Goal: Information Seeking & Learning: Find specific fact

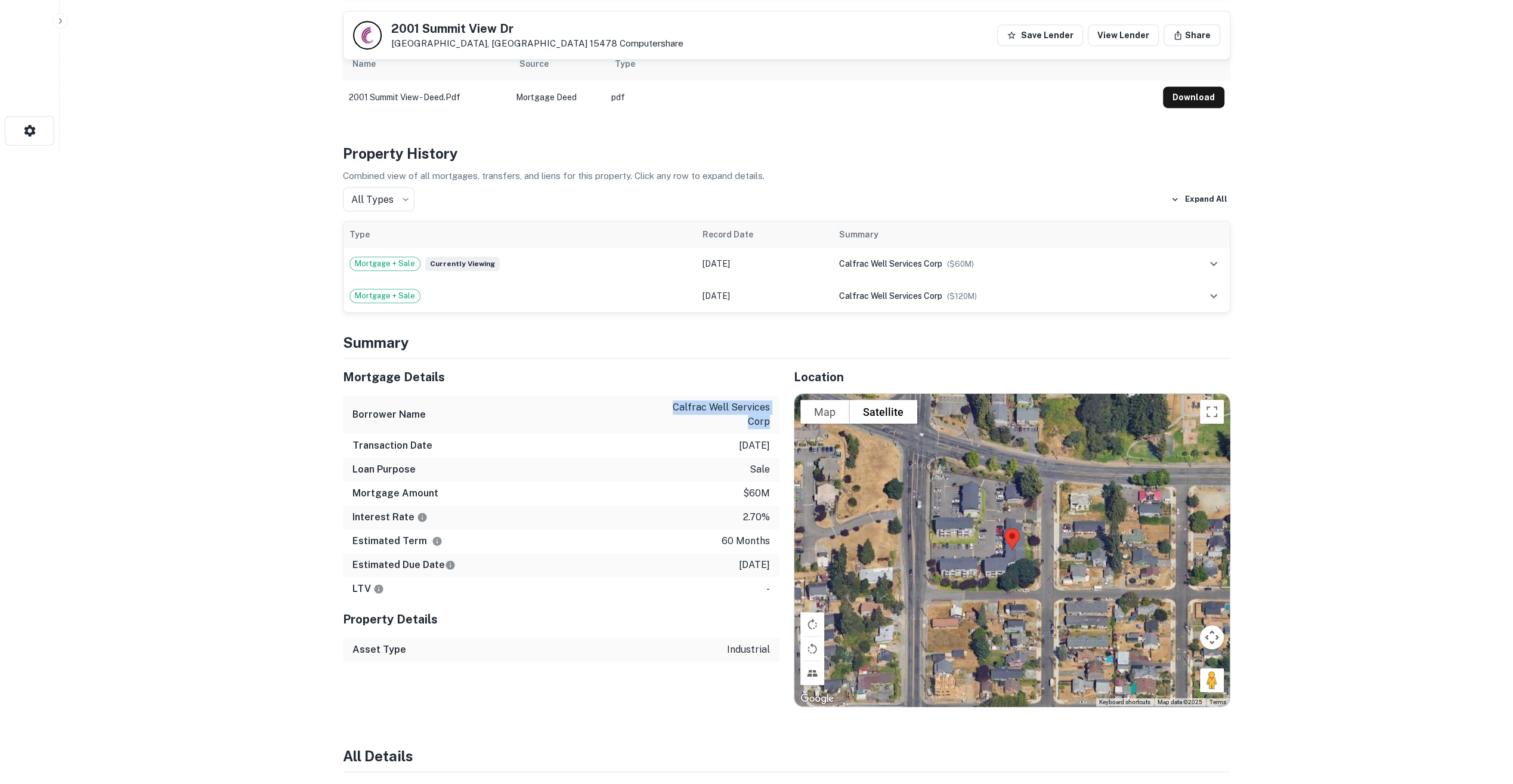
scroll to position [634, 0]
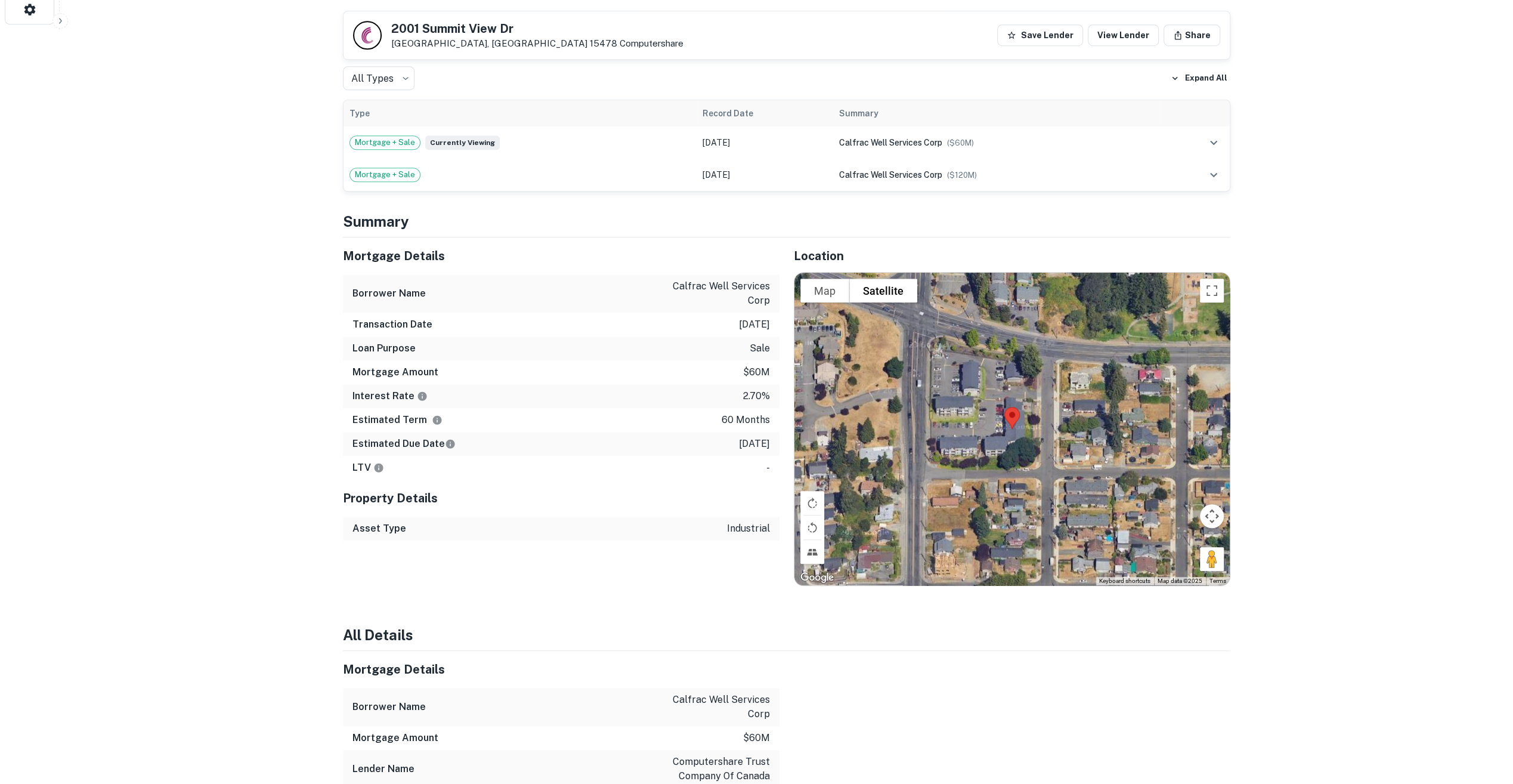
scroll to position [753, 0]
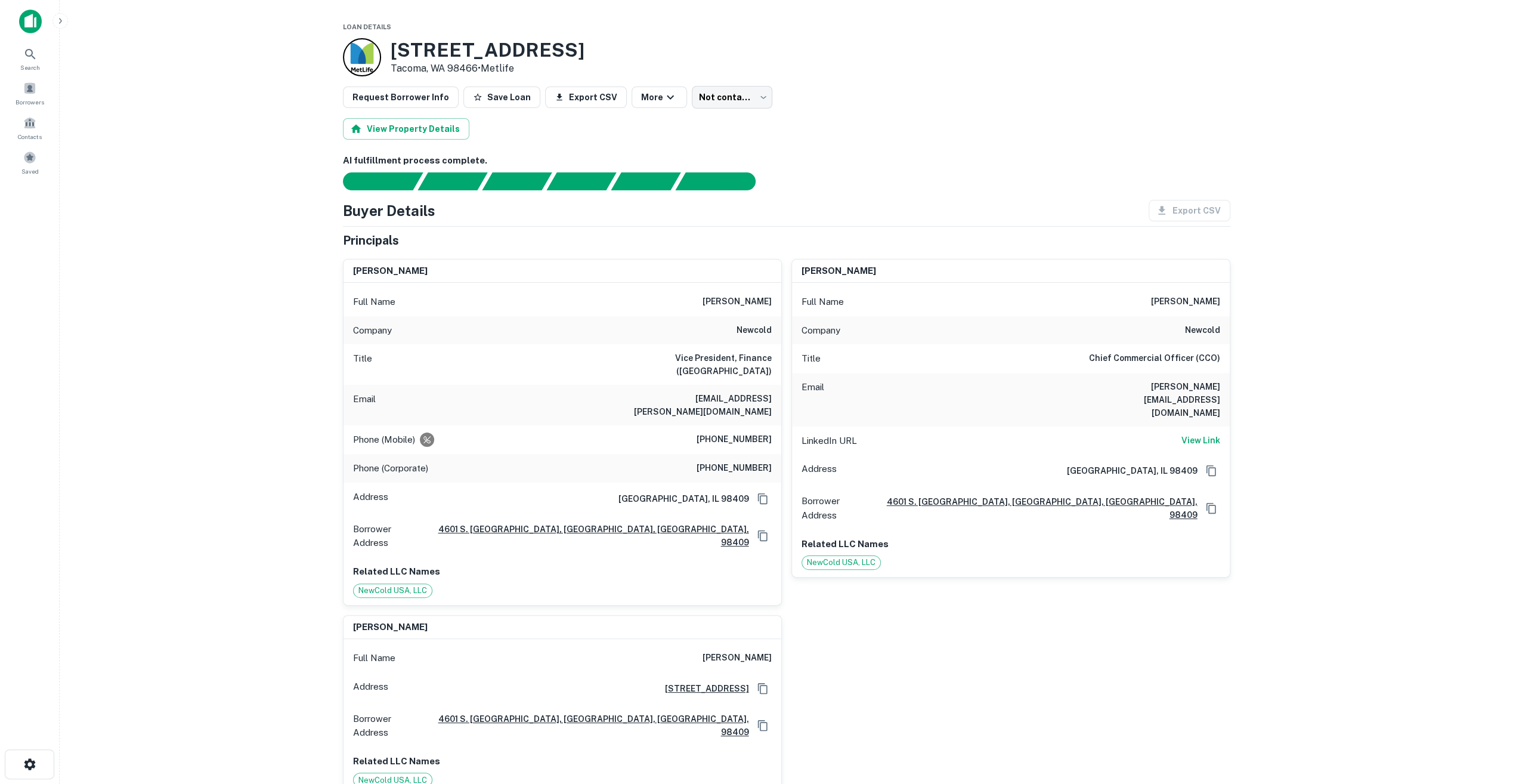
click at [239, 338] on main "Loan Details 4601 S Orchard St Tacoma, WA 98466 • Metlife Request Borrower Info…" at bounding box center [786, 392] width 1454 height 784
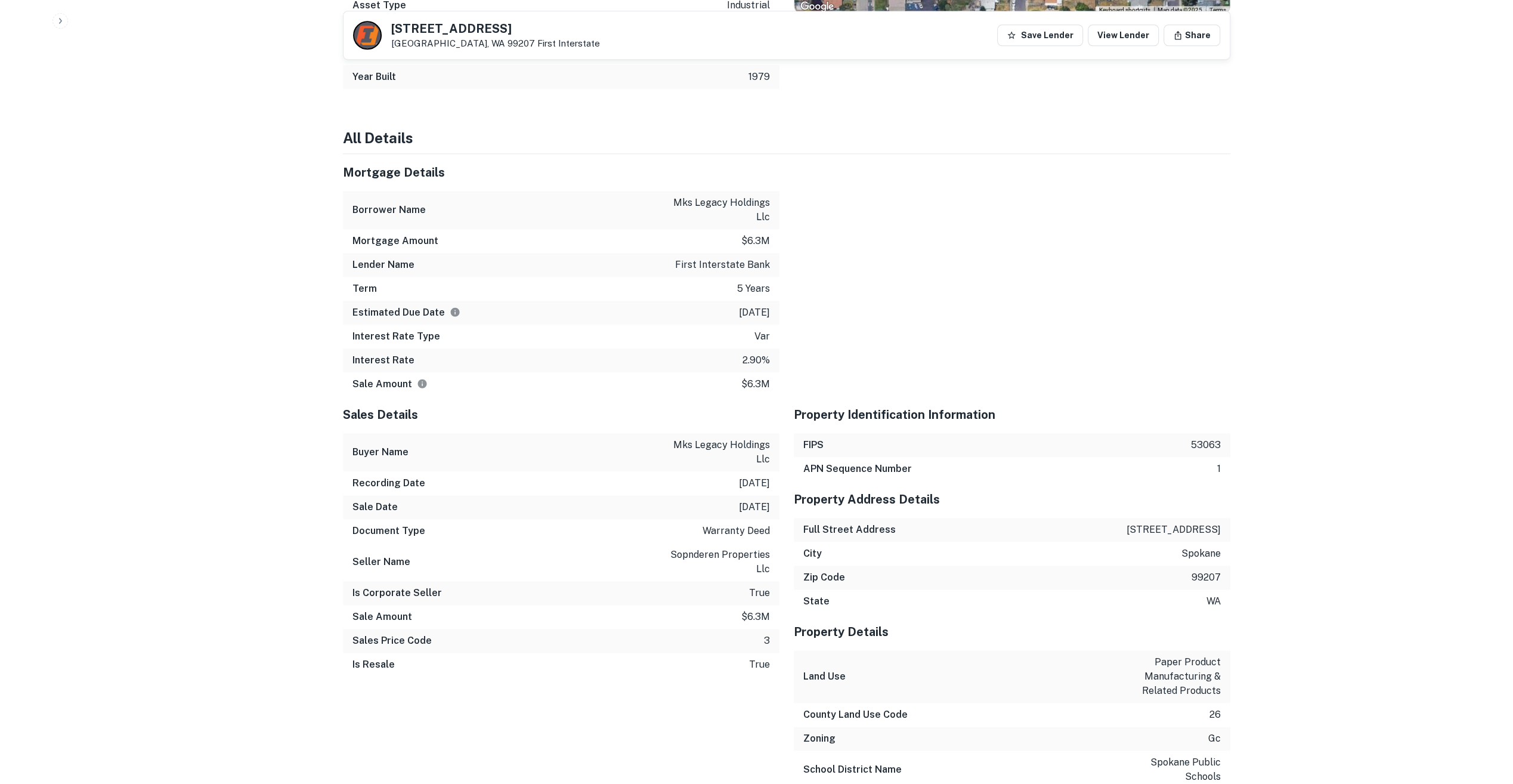
click at [673, 253] on div "Lender Name first interstate bank" at bounding box center [561, 264] width 436 height 24
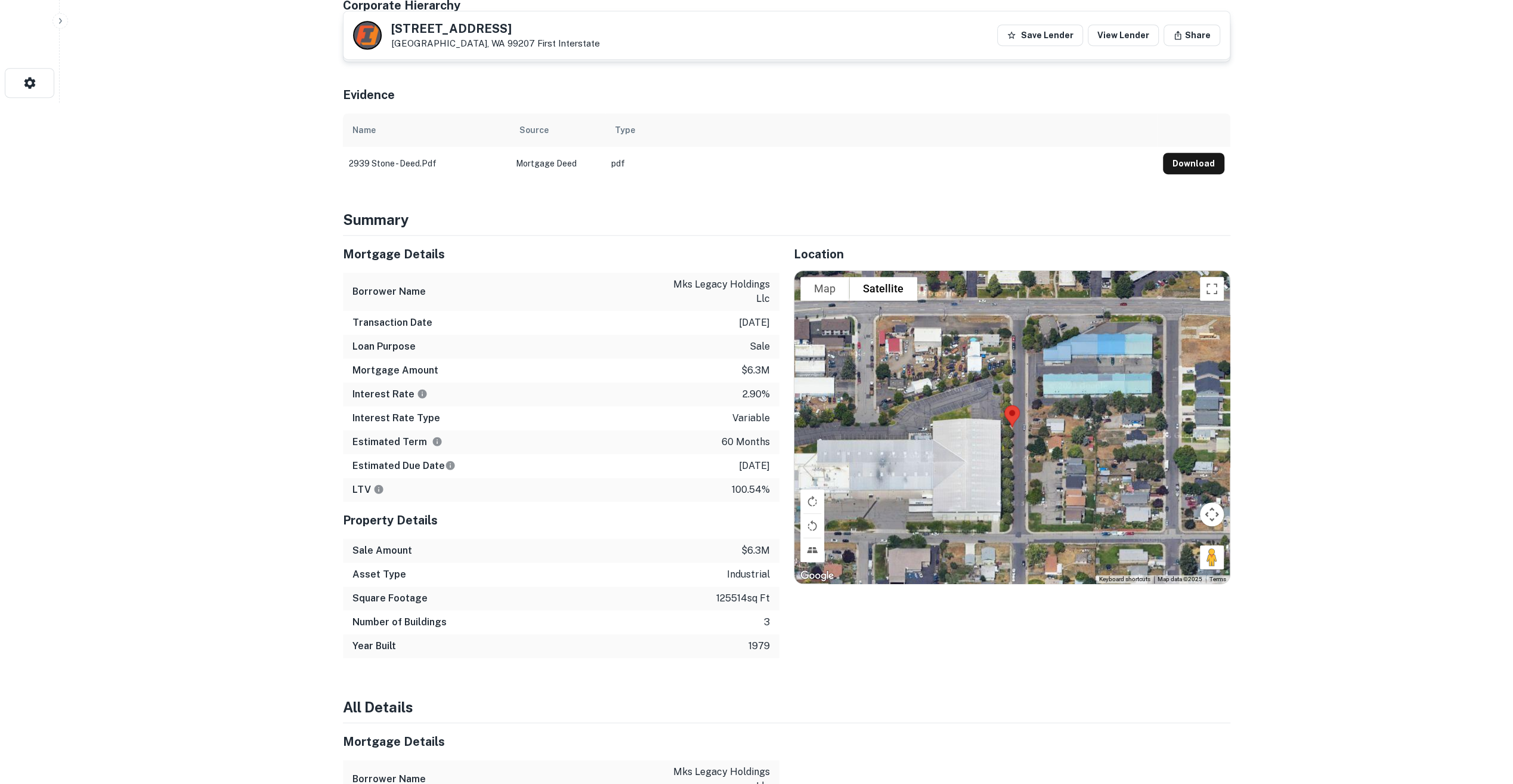
scroll to position [713, 0]
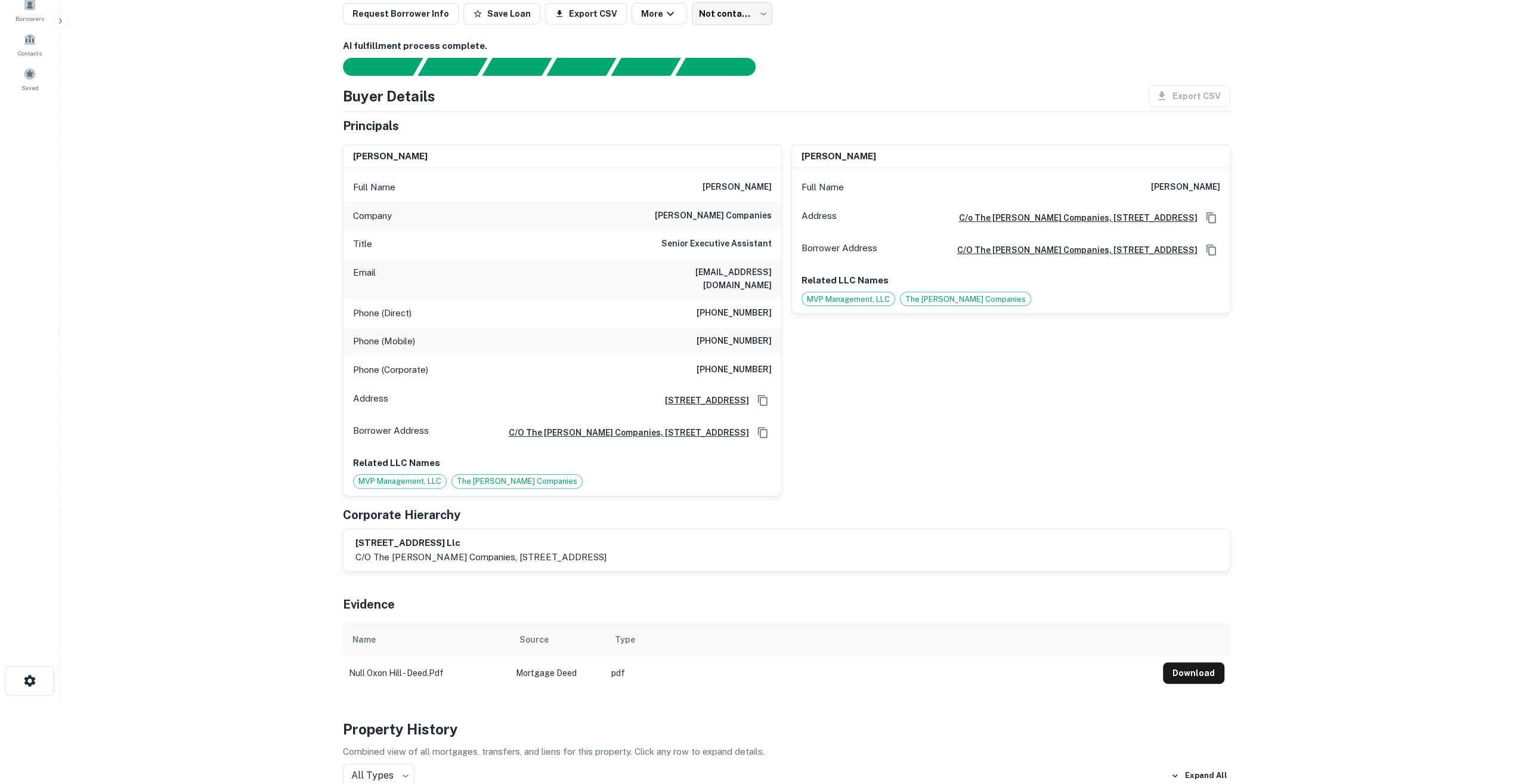
scroll to position [30, 0]
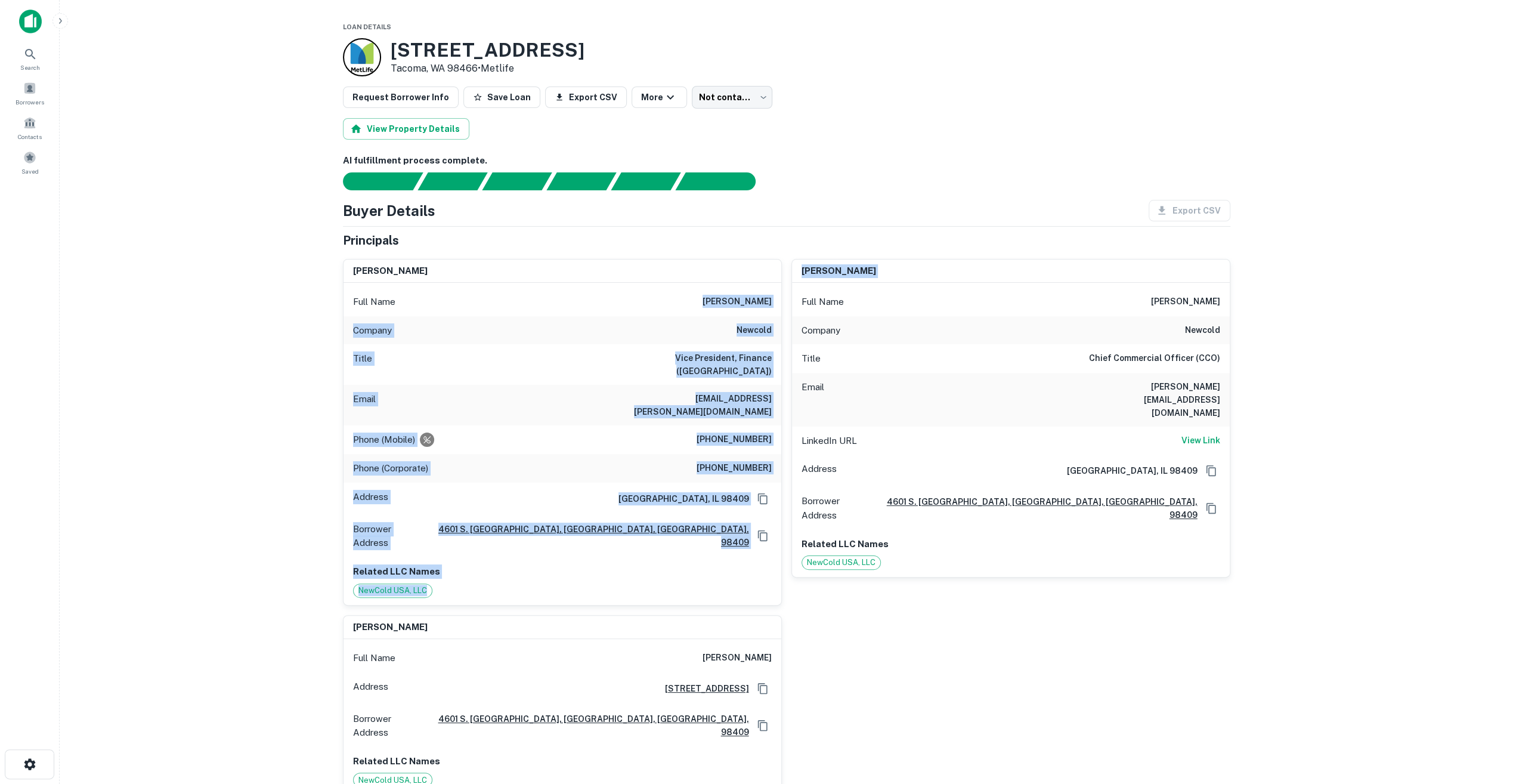
drag, startPoint x: 696, startPoint y: 299, endPoint x: 782, endPoint y: 299, distance: 86.0
click at [782, 299] on div "trae richardson Full Name trae richardson Company newcold Title Vice President,…" at bounding box center [783, 522] width 897 height 546
click at [758, 295] on h6 "trae richardson" at bounding box center [737, 302] width 69 height 14
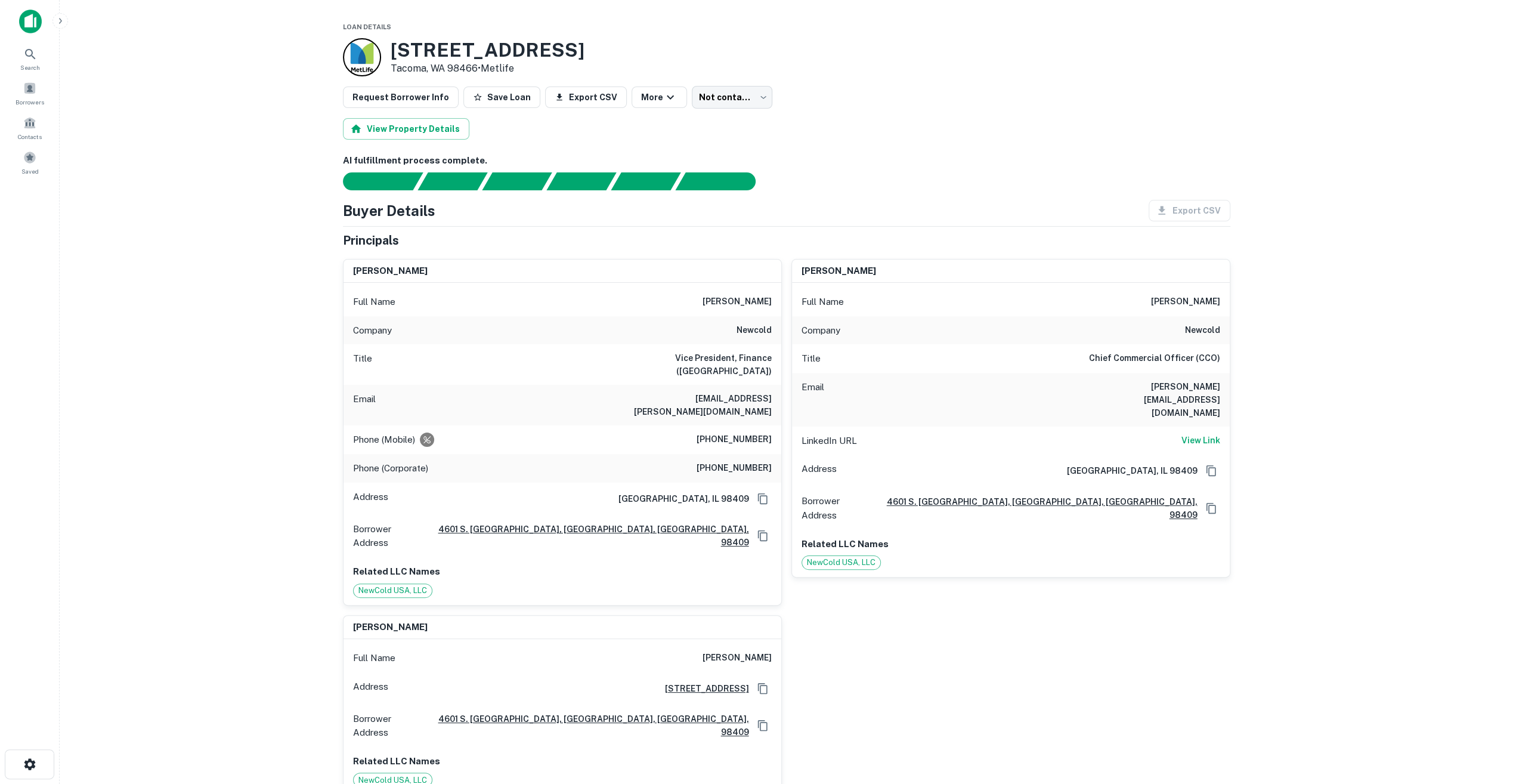
drag, startPoint x: 704, startPoint y: 299, endPoint x: 776, endPoint y: 297, distance: 72.0
click at [776, 297] on div "Full Name trae richardson" at bounding box center [563, 302] width 438 height 29
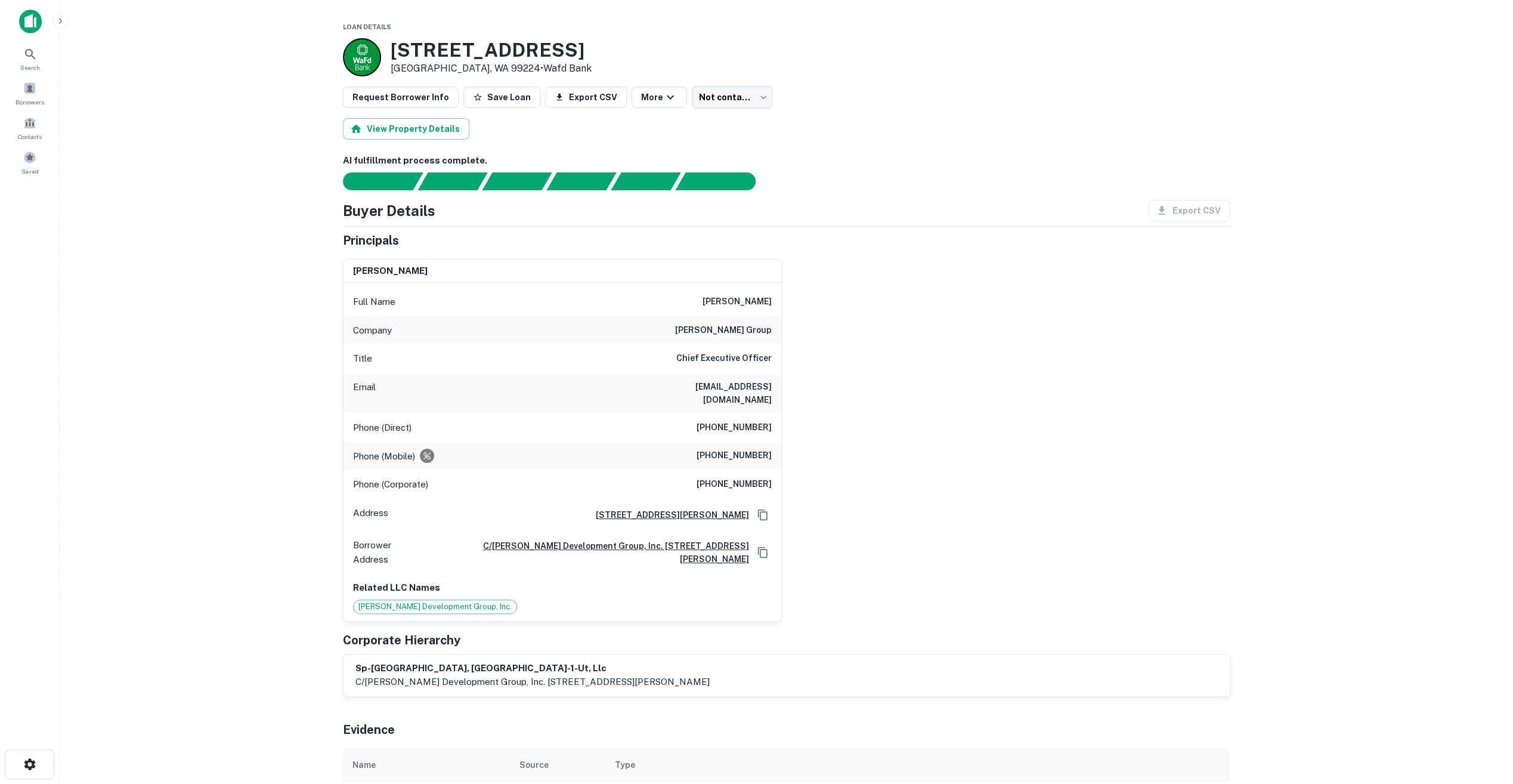
drag, startPoint x: 713, startPoint y: 301, endPoint x: 778, endPoint y: 298, distance: 65.1
click at [778, 298] on div "Full Name philip h. annis" at bounding box center [563, 302] width 438 height 29
copy h6 "philip h. annis"
click at [697, 335] on div "Company embree group" at bounding box center [563, 330] width 438 height 29
